Goal: Task Accomplishment & Management: Use online tool/utility

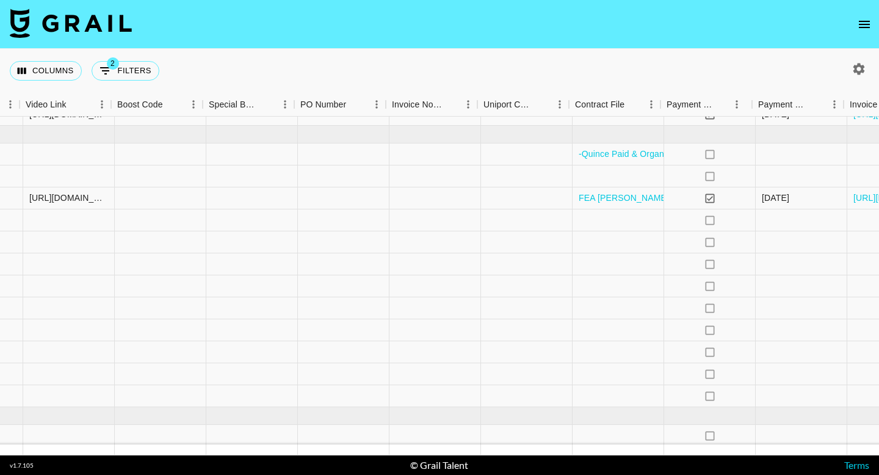
scroll to position [682, 1237]
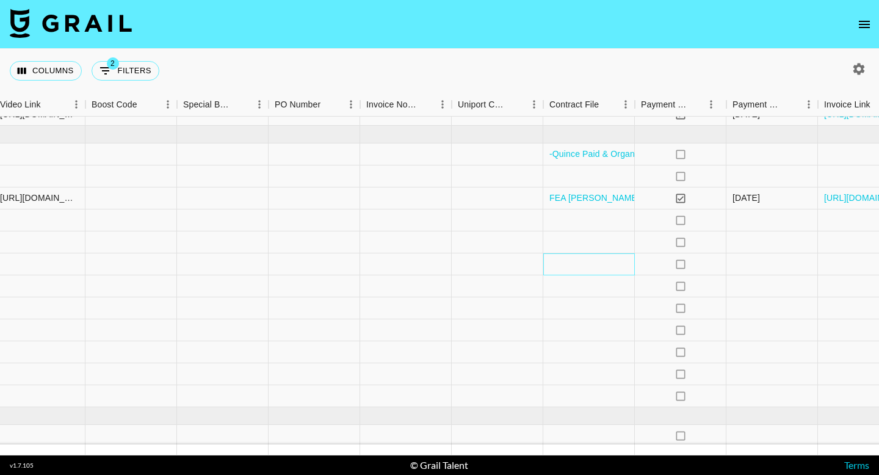
click at [570, 272] on div at bounding box center [590, 264] width 92 height 22
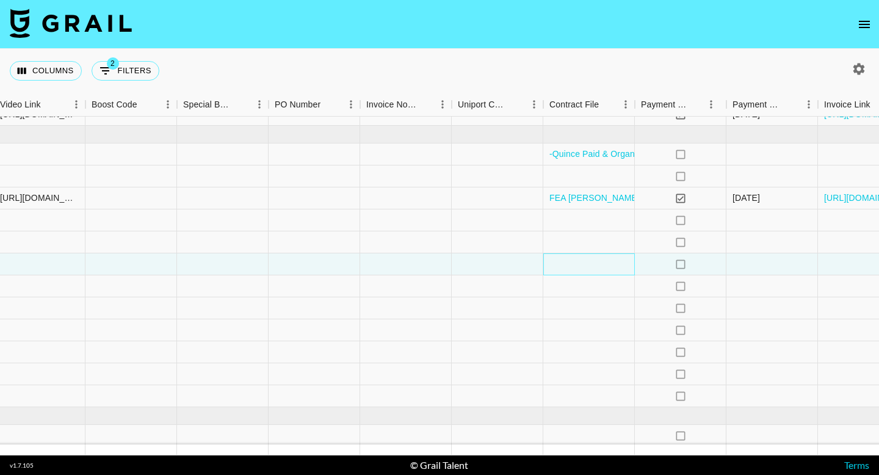
click at [570, 272] on div at bounding box center [590, 264] width 92 height 22
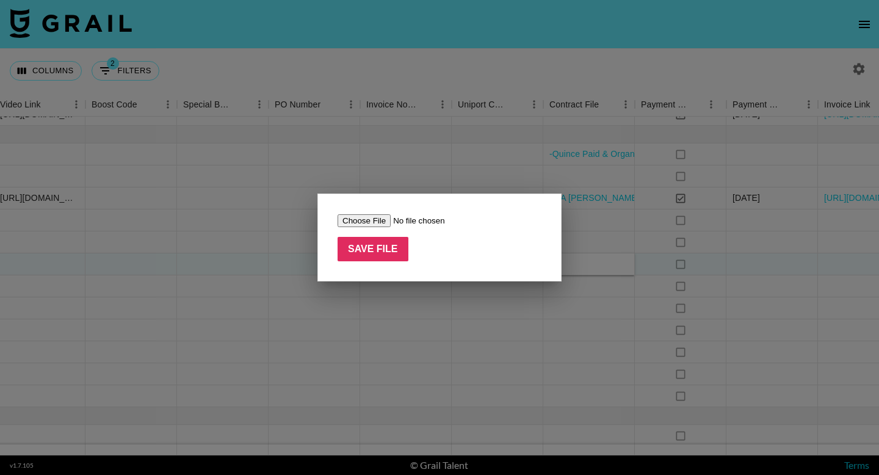
click at [387, 219] on input "file" at bounding box center [415, 220] width 155 height 13
click at [365, 218] on input "file" at bounding box center [415, 220] width 155 height 13
type input "C:\fakepath\Screen Shot [DATE] 2.16.43 PM.png"
click at [375, 254] on input "Save File" at bounding box center [373, 249] width 71 height 24
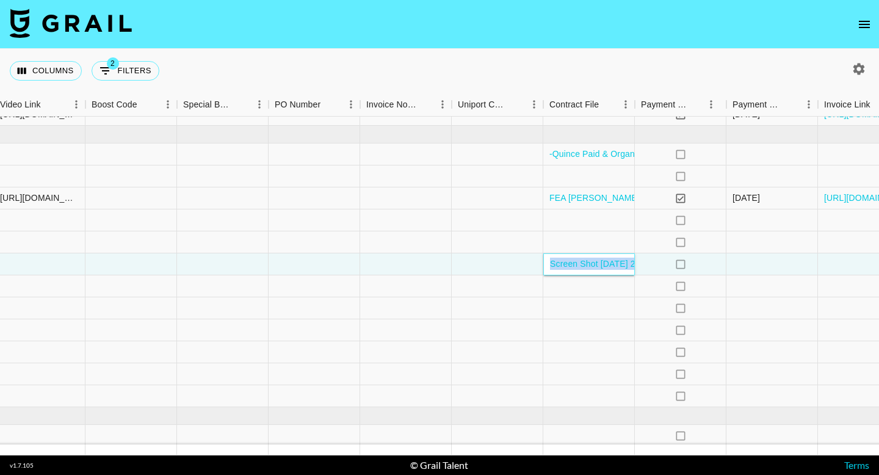
scroll to position [682, 1316]
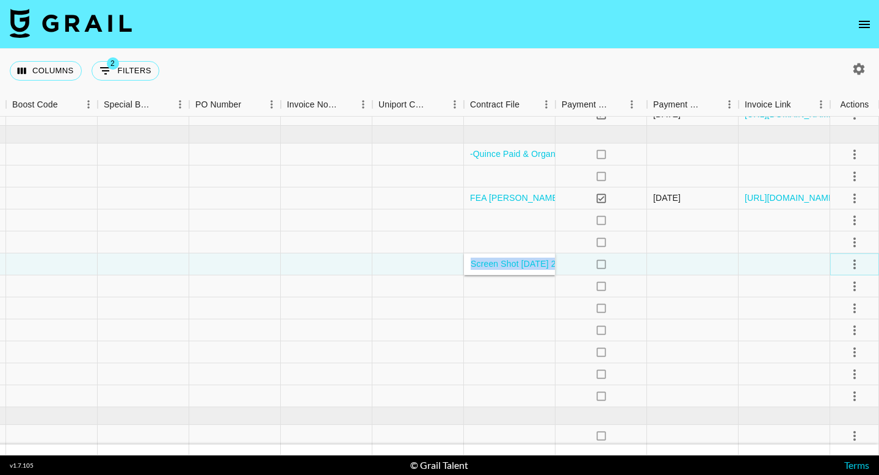
click at [859, 267] on icon "select merge strategy" at bounding box center [855, 264] width 15 height 15
click at [822, 377] on div "Approve" at bounding box center [828, 378] width 37 height 15
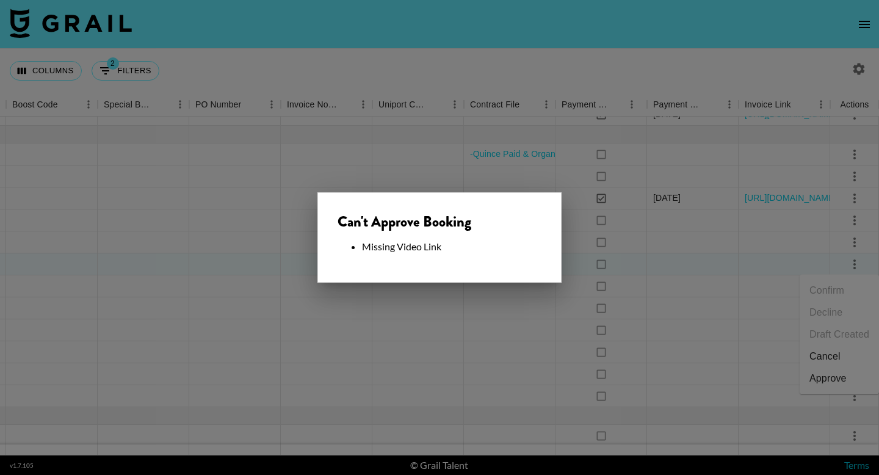
click at [669, 324] on div at bounding box center [439, 237] width 879 height 475
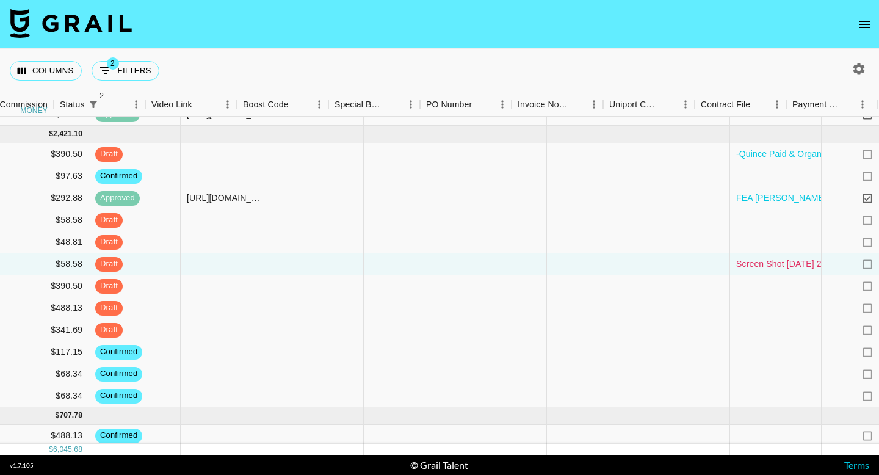
scroll to position [682, 992]
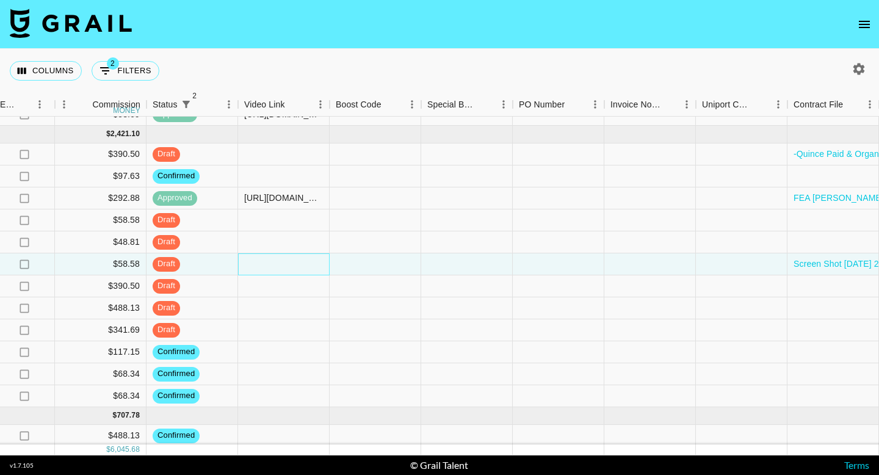
click at [298, 264] on div at bounding box center [284, 264] width 92 height 22
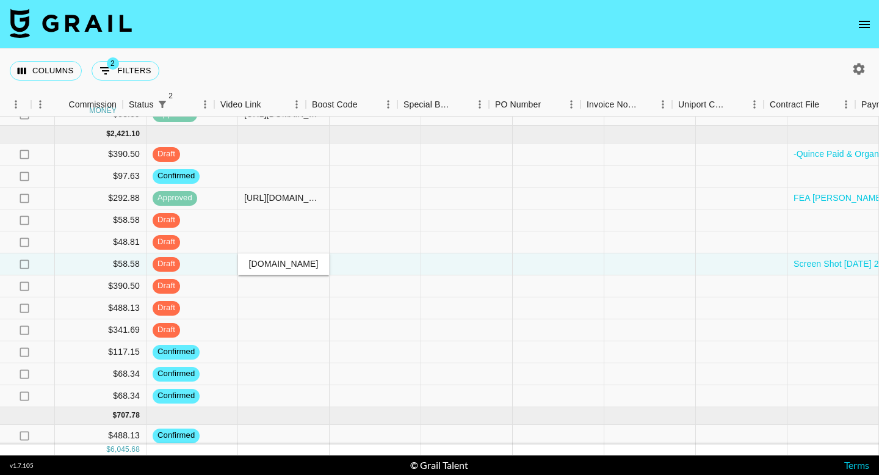
scroll to position [682, 1316]
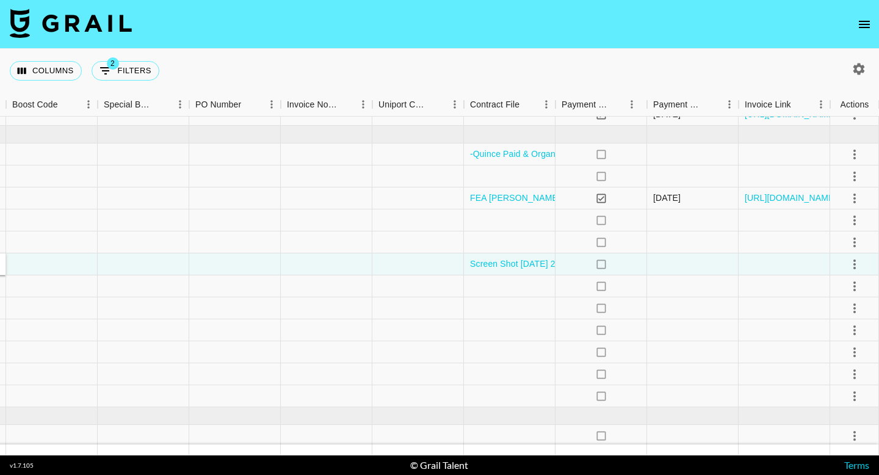
type input "[URL][DOMAIN_NAME]"
click at [850, 264] on icon "select merge strategy" at bounding box center [855, 264] width 15 height 15
click at [822, 373] on div "Approve" at bounding box center [828, 378] width 37 height 15
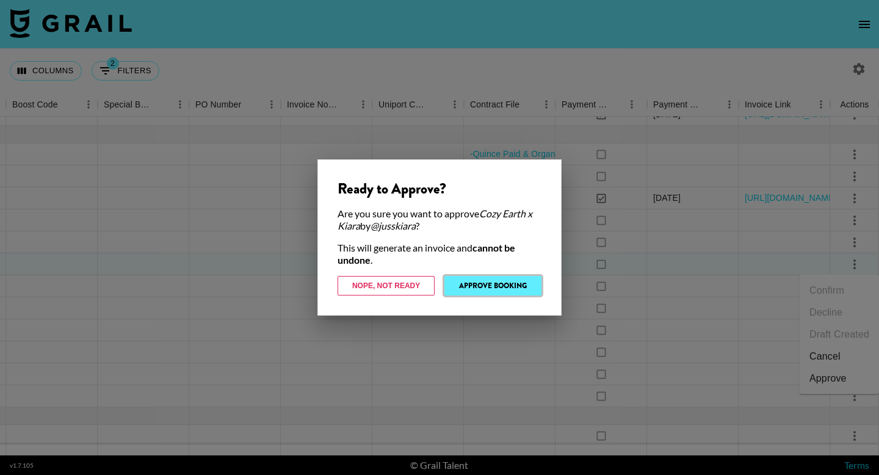
click at [522, 287] on button "Approve Booking" at bounding box center [493, 286] width 97 height 20
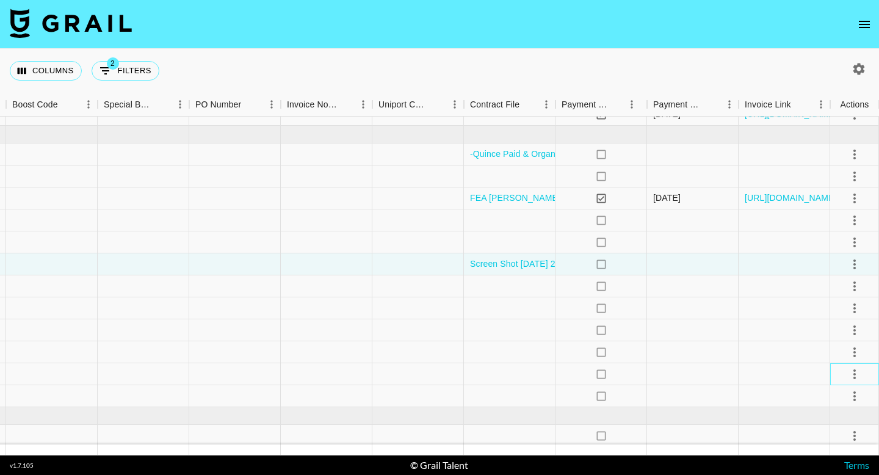
click at [845, 371] on div at bounding box center [855, 374] width 21 height 21
click at [857, 371] on icon "select merge strategy" at bounding box center [855, 374] width 15 height 15
click at [846, 306] on li "Draft Created" at bounding box center [839, 304] width 79 height 22
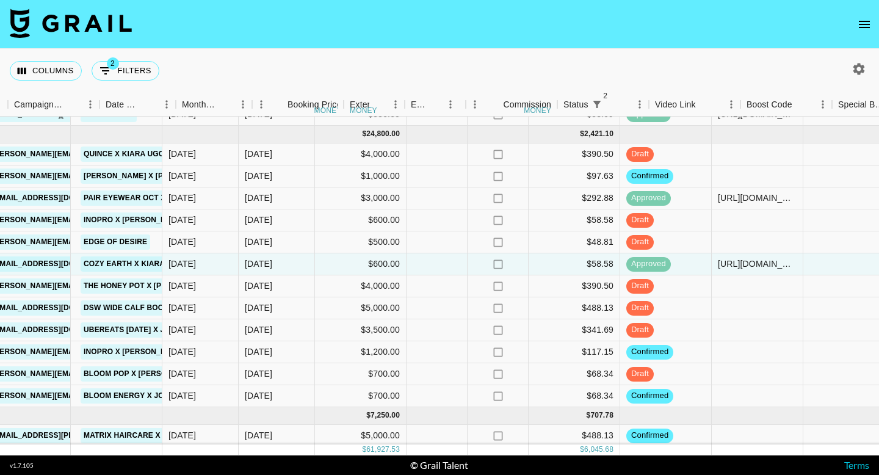
scroll to position [682, 471]
